Goal: Task Accomplishment & Management: Use online tool/utility

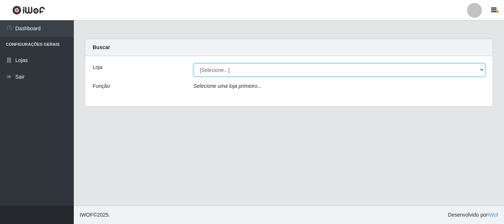
click at [480, 69] on select "[Selecione...] O Cestão - [GEOGRAPHIC_DATA]" at bounding box center [340, 69] width 292 height 13
select select "238"
click at [194, 63] on select "[Selecione...] O Cestão - [GEOGRAPHIC_DATA]" at bounding box center [340, 69] width 292 height 13
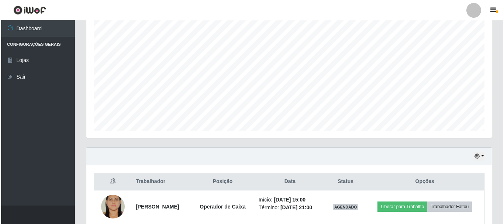
scroll to position [200, 0]
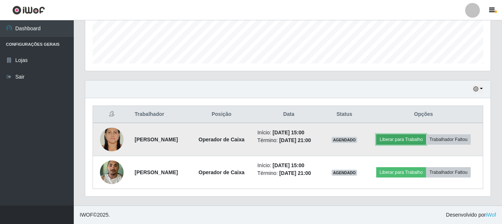
click at [398, 140] on button "Liberar para Trabalho" at bounding box center [401, 139] width 50 height 10
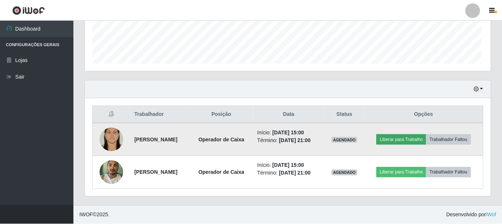
scroll to position [153, 402]
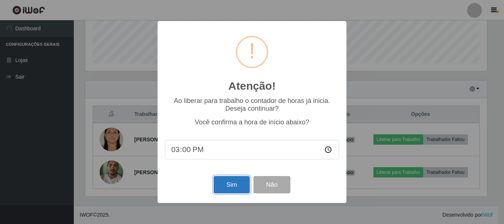
click at [234, 188] on button "Sim" at bounding box center [232, 184] width 36 height 17
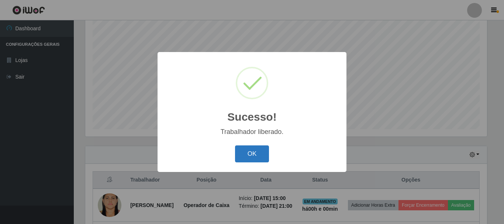
click at [259, 155] on button "OK" at bounding box center [252, 153] width 34 height 17
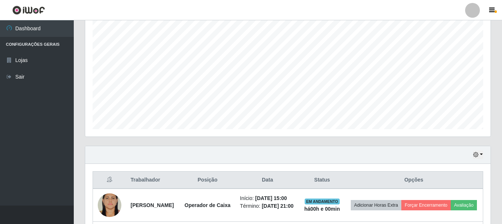
scroll to position [153, 406]
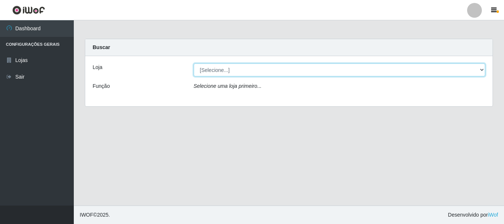
click at [485, 65] on select "[Selecione...] O Cestão - [GEOGRAPHIC_DATA]" at bounding box center [340, 69] width 292 height 13
select select "238"
click at [194, 63] on select "[Selecione...] O Cestão - [GEOGRAPHIC_DATA]" at bounding box center [340, 69] width 292 height 13
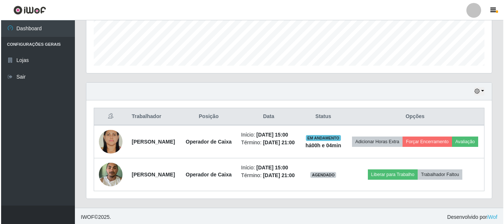
scroll to position [211, 0]
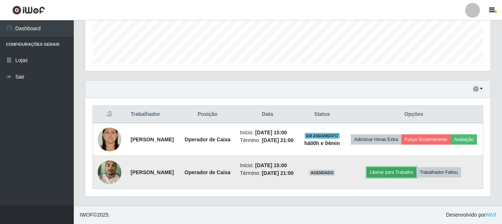
click at [396, 168] on button "Liberar para Trabalho" at bounding box center [392, 172] width 50 height 10
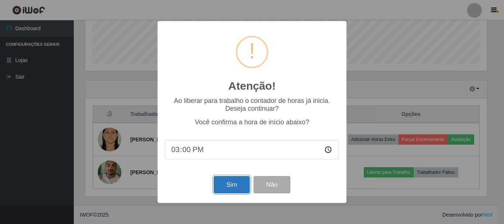
click at [235, 187] on button "Sim" at bounding box center [232, 184] width 36 height 17
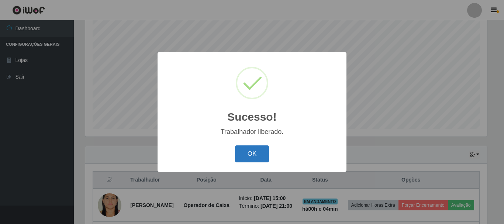
click at [256, 151] on button "OK" at bounding box center [252, 153] width 34 height 17
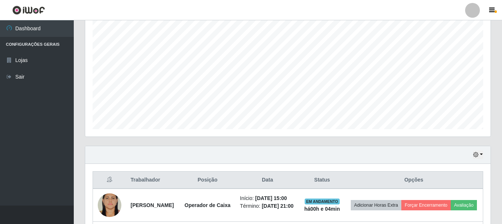
scroll to position [153, 406]
